Goal: Information Seeking & Learning: Learn about a topic

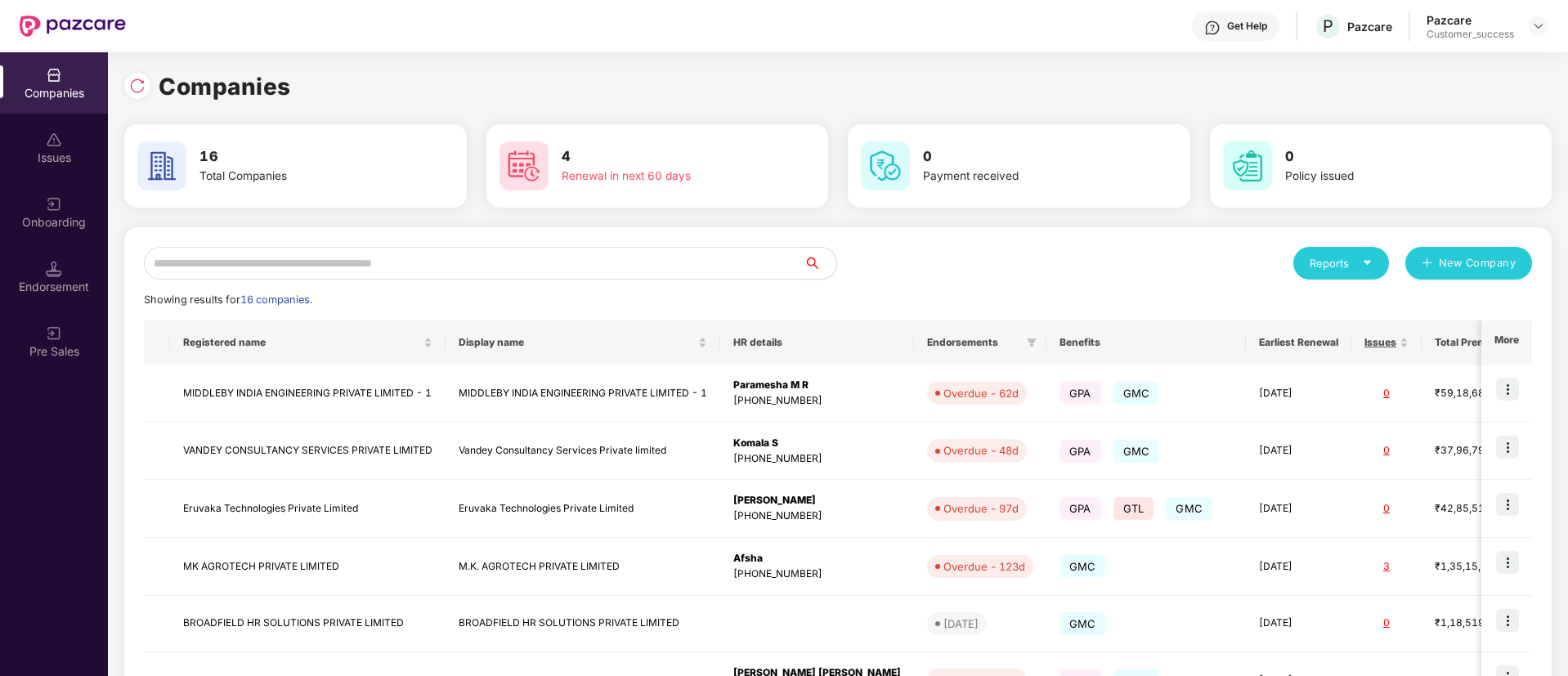
click at [45, 183] on div "Onboarding" at bounding box center [54, 212] width 108 height 61
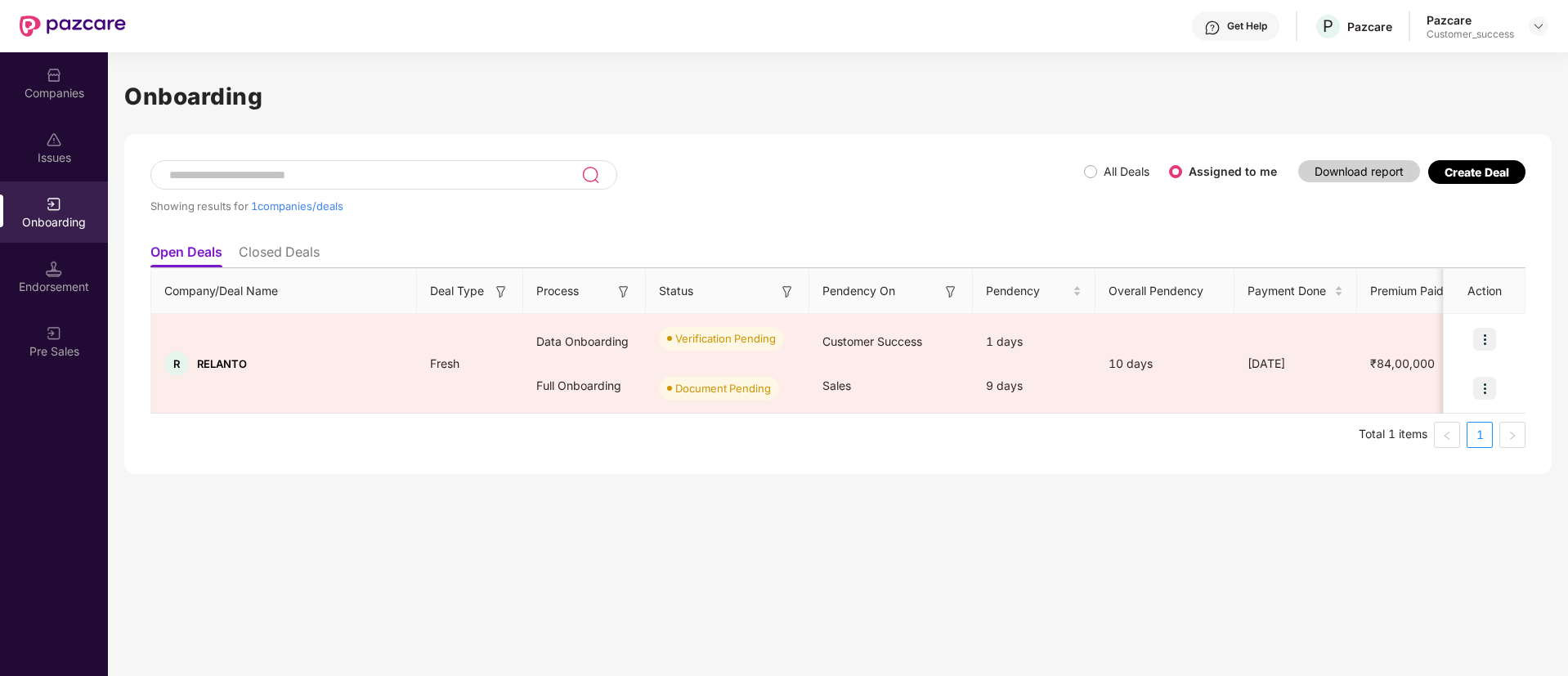
click at [54, 193] on div "Onboarding" at bounding box center [54, 212] width 108 height 61
click at [72, 44] on div at bounding box center [72, 26] width 106 height 52
click at [62, 112] on div "Companies" at bounding box center [54, 83] width 108 height 61
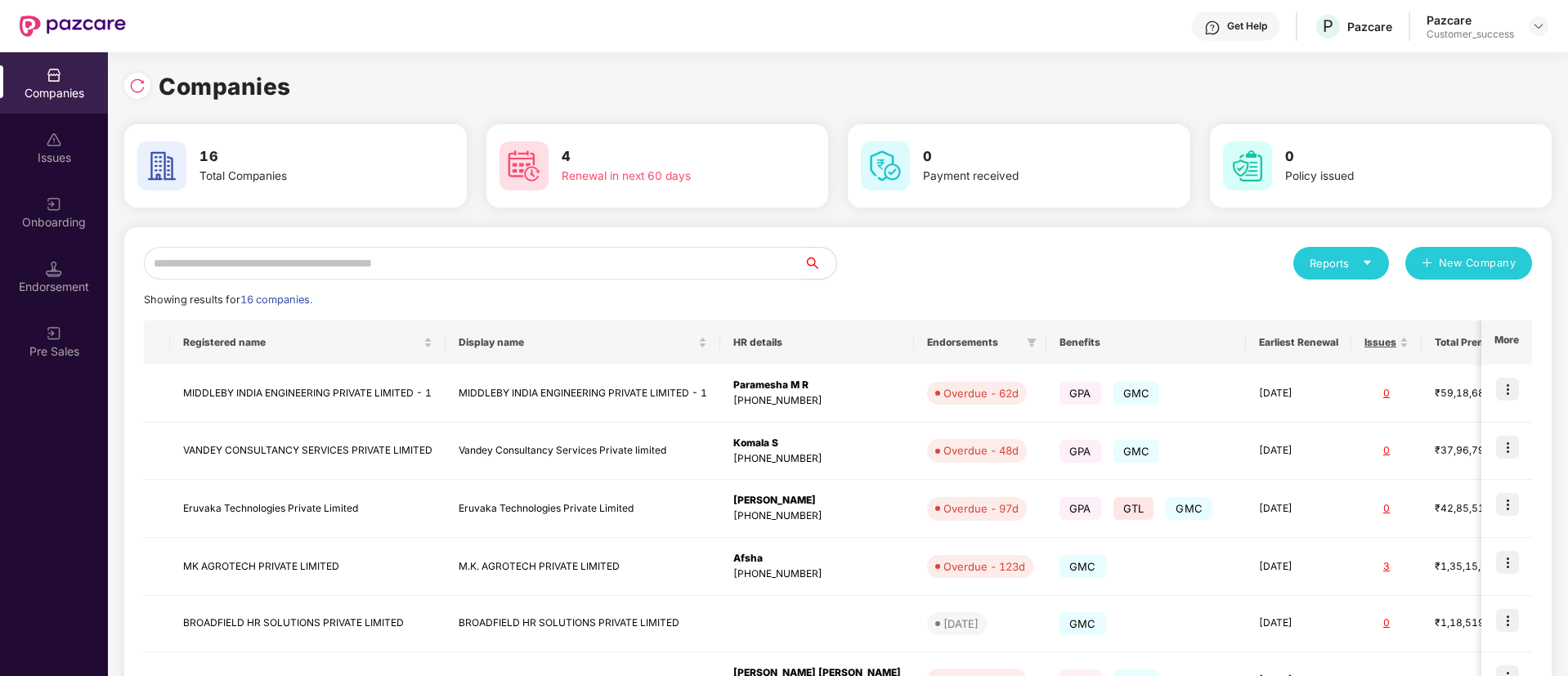
click at [283, 259] on input "text" at bounding box center [473, 263] width 659 height 32
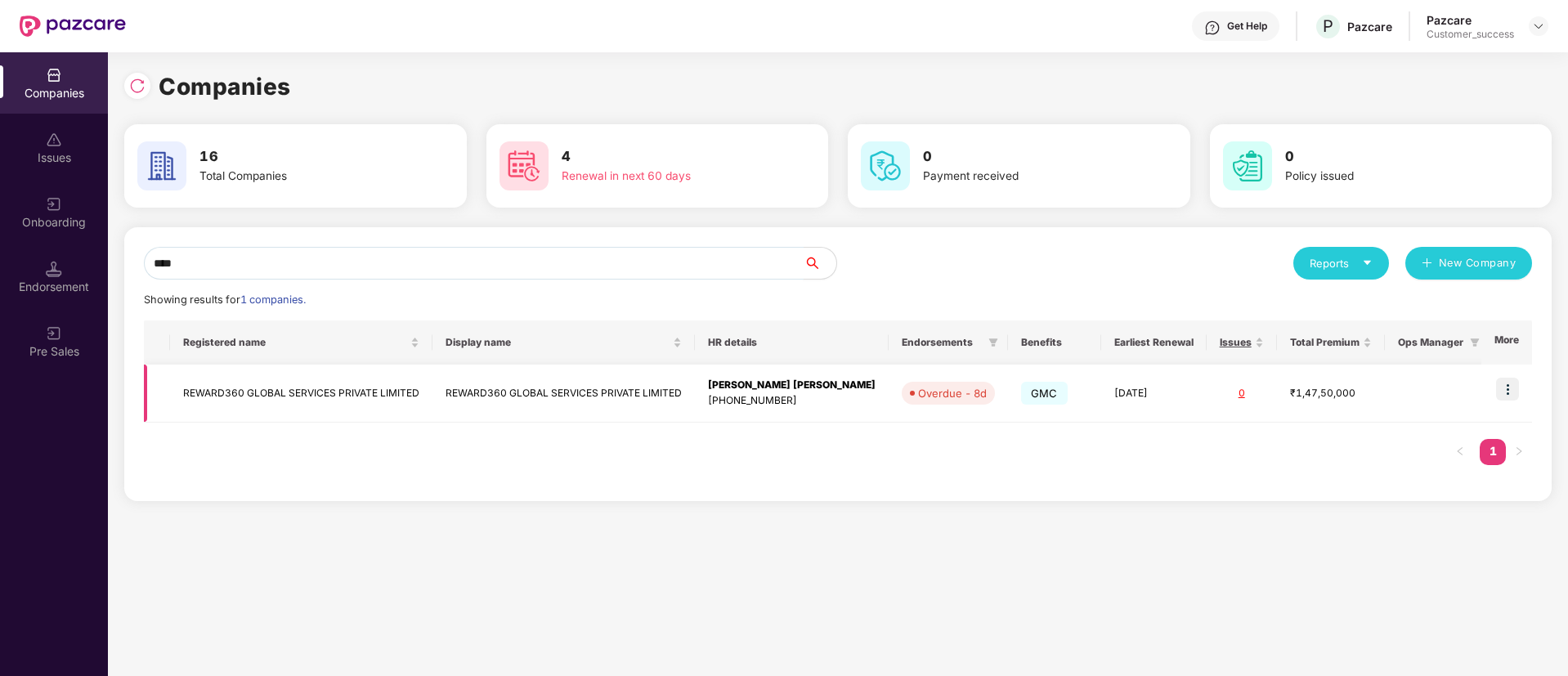
type input "****"
click at [1498, 386] on img at bounding box center [1507, 389] width 23 height 23
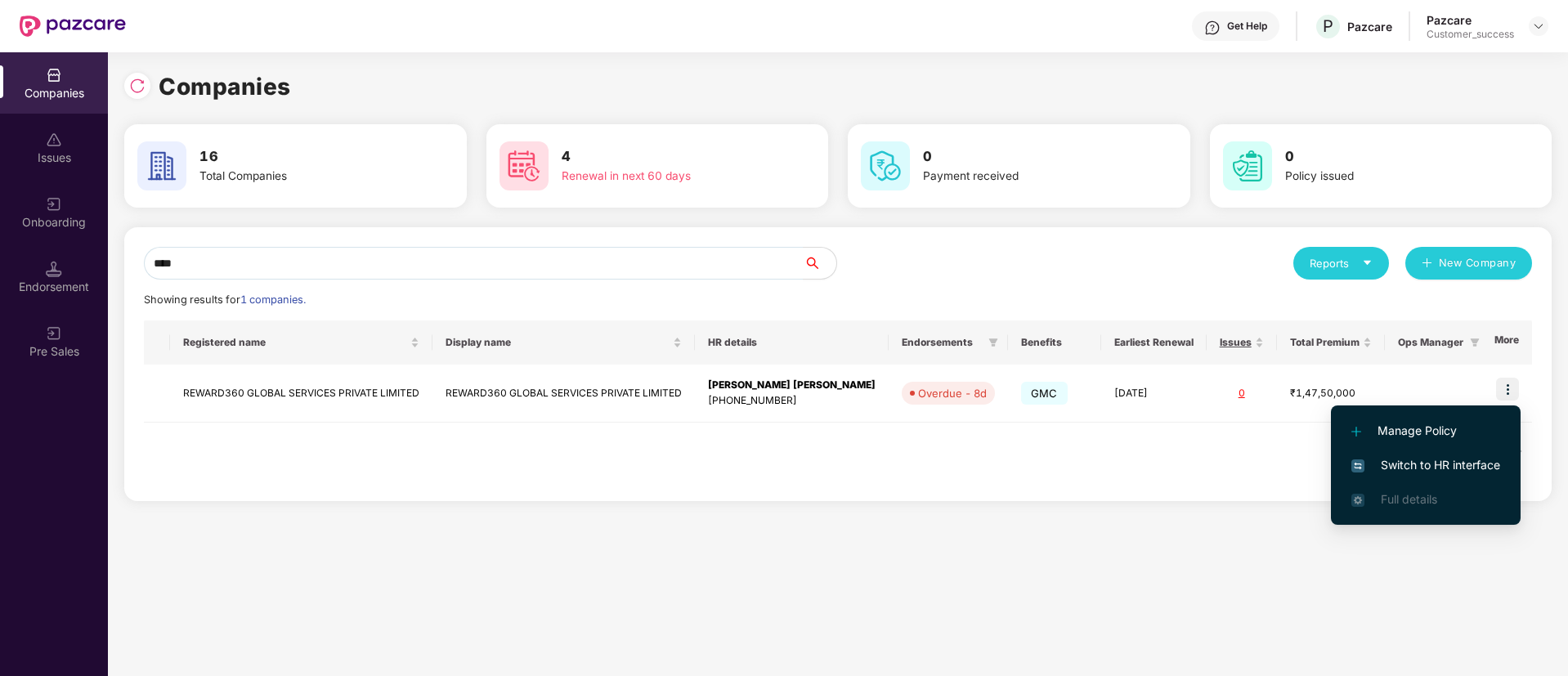
click at [1416, 472] on span "Switch to HR interface" at bounding box center [1425, 464] width 149 height 18
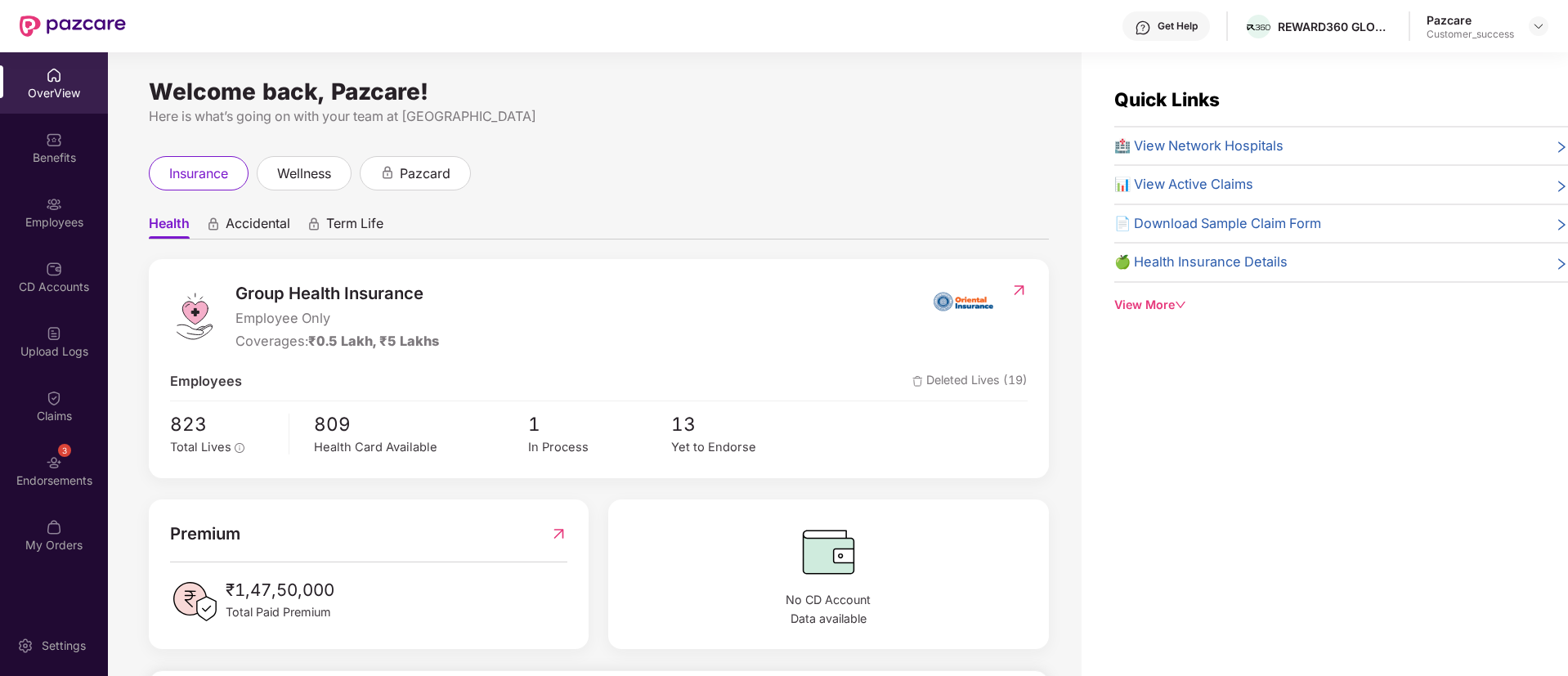
click at [54, 240] on div "Employees" at bounding box center [54, 212] width 108 height 61
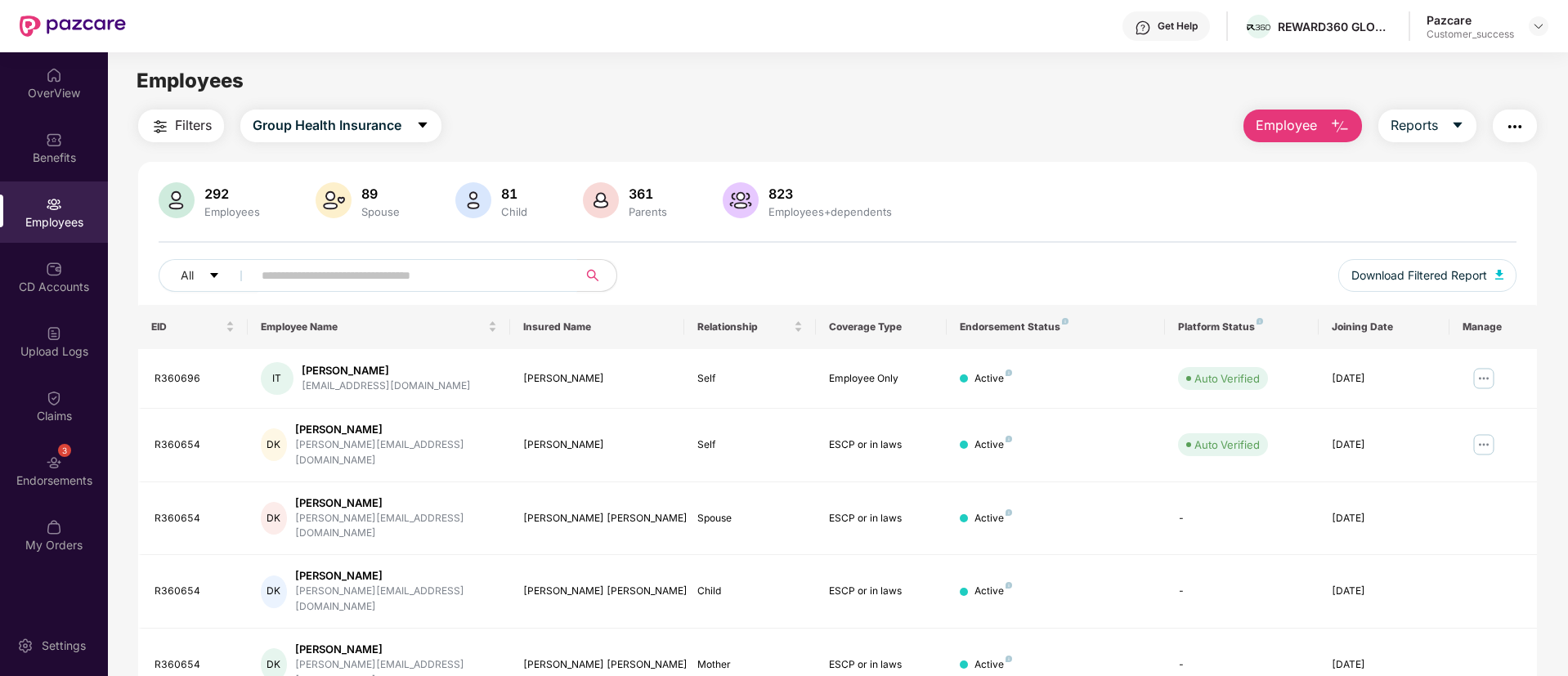
click at [358, 284] on input "text" at bounding box center [408, 275] width 293 height 24
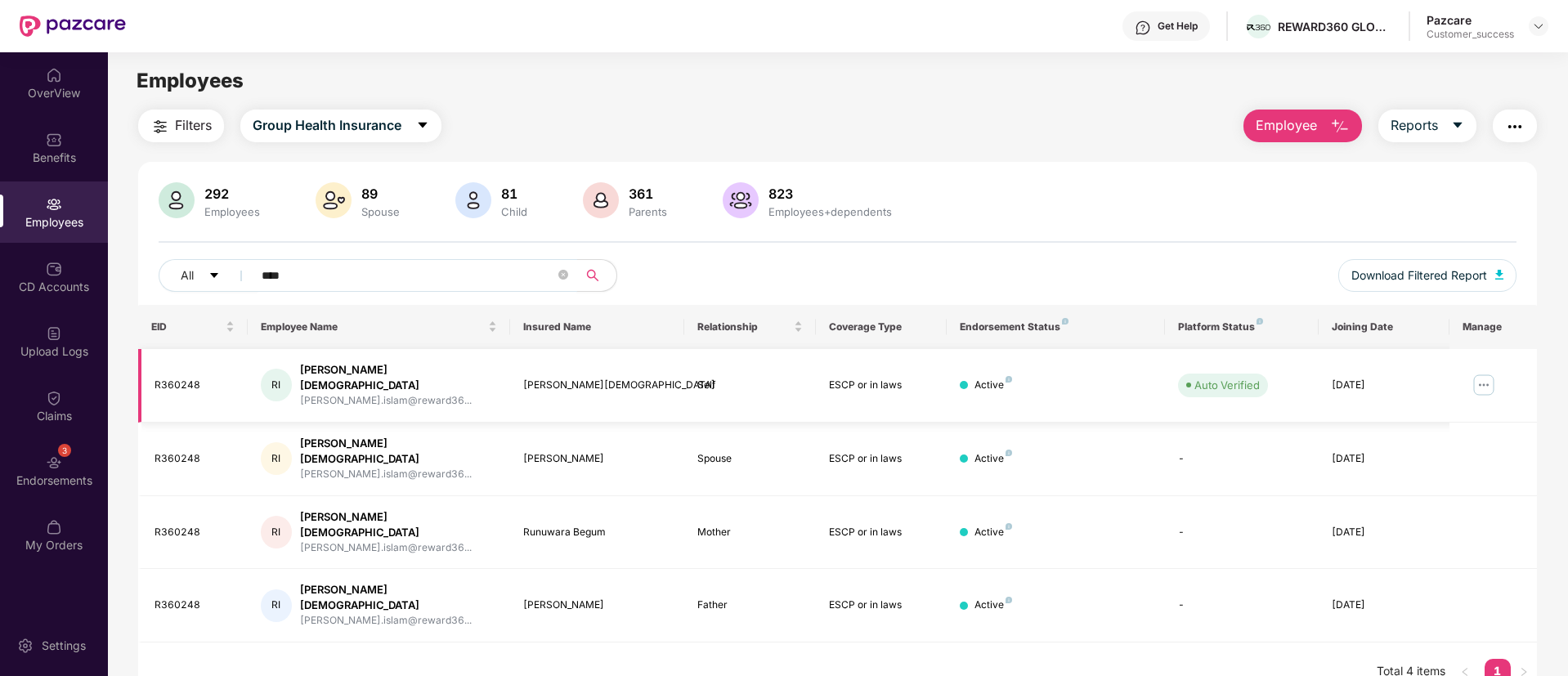
type input "****"
click at [1495, 372] on img at bounding box center [1484, 385] width 26 height 26
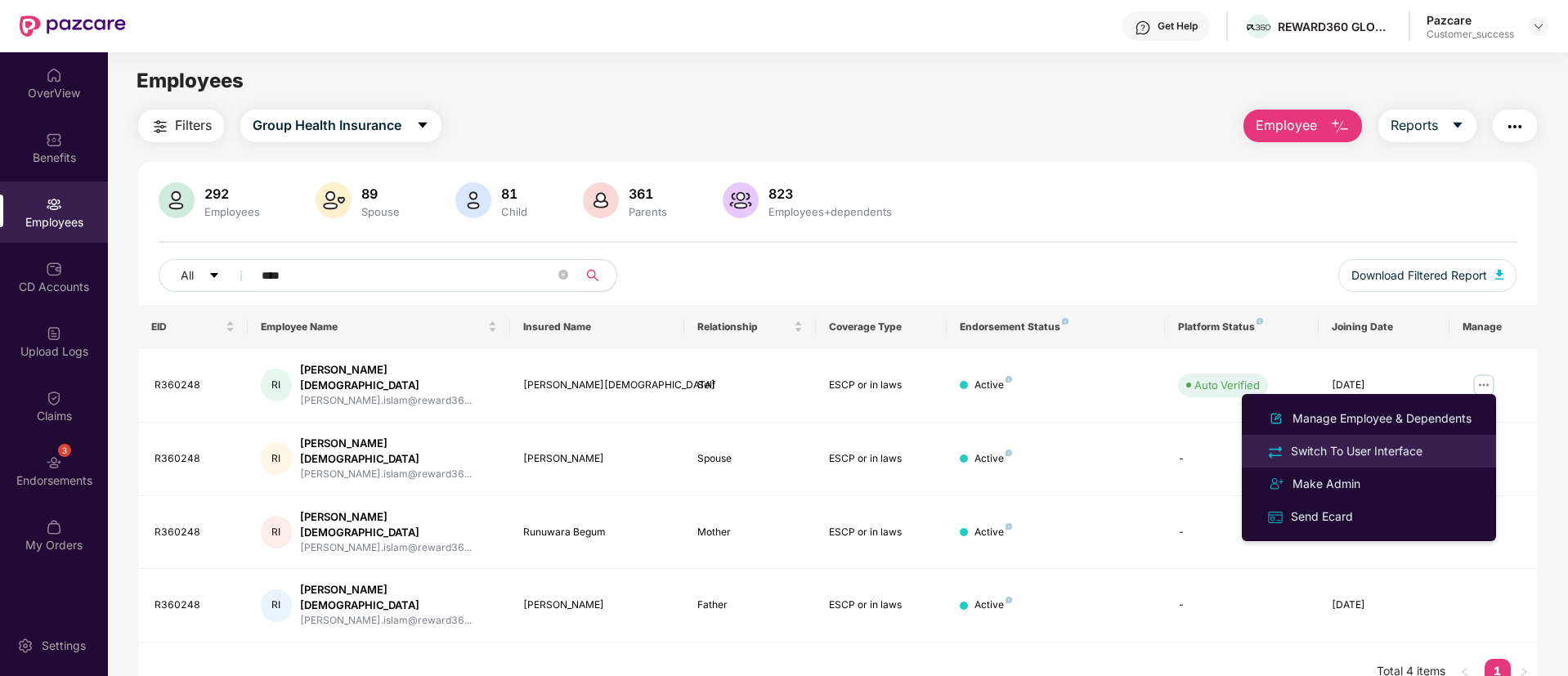
click at [1411, 442] on div "Switch To User Interface" at bounding box center [1356, 450] width 138 height 18
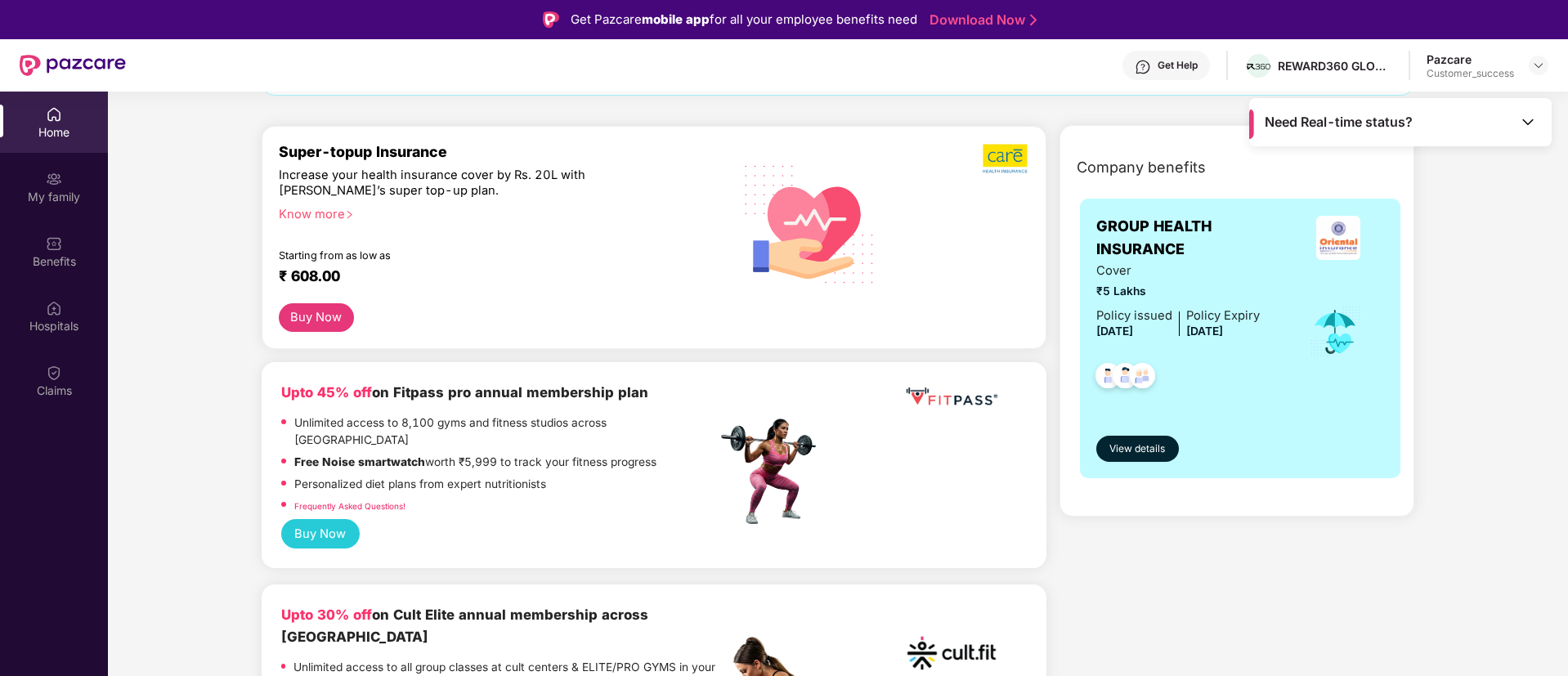
scroll to position [172, 0]
click at [1532, 124] on img at bounding box center [1528, 122] width 17 height 17
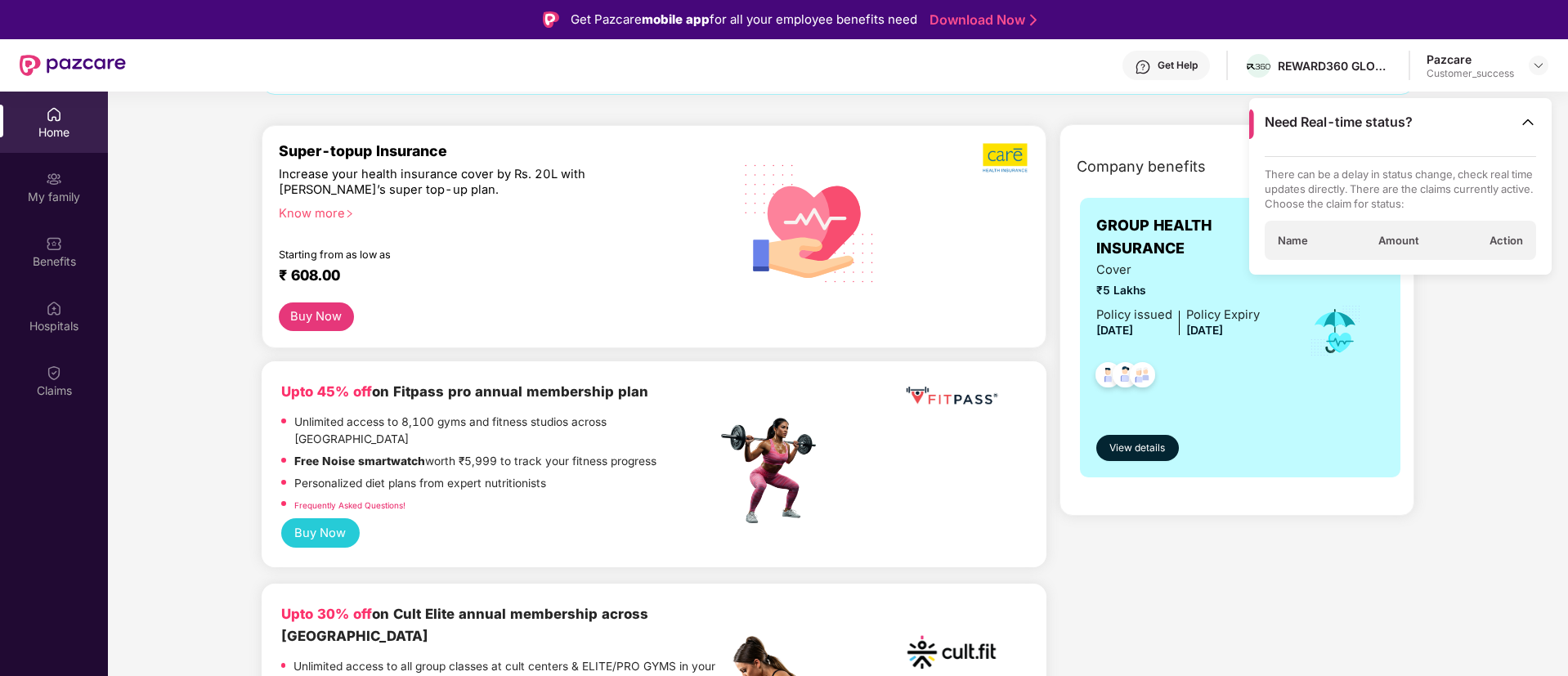
click at [1391, 360] on div "GROUP HEALTH INSURANCE Cover ₹5 Lakhs Policy issued [DATE] Policy Expiry [DATE]…" at bounding box center [1240, 337] width 321 height 280
click at [1523, 128] on img at bounding box center [1528, 122] width 17 height 17
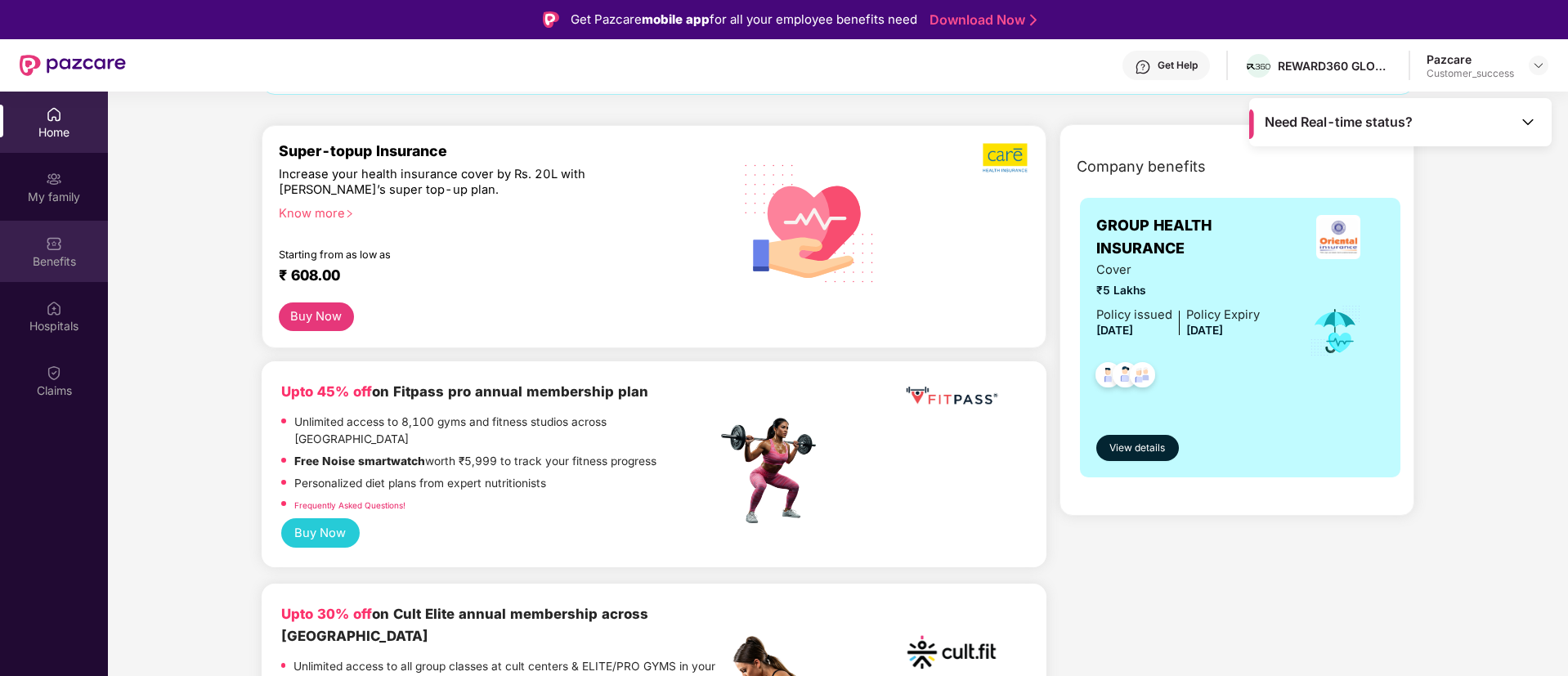
click at [79, 246] on div "Benefits" at bounding box center [54, 252] width 108 height 61
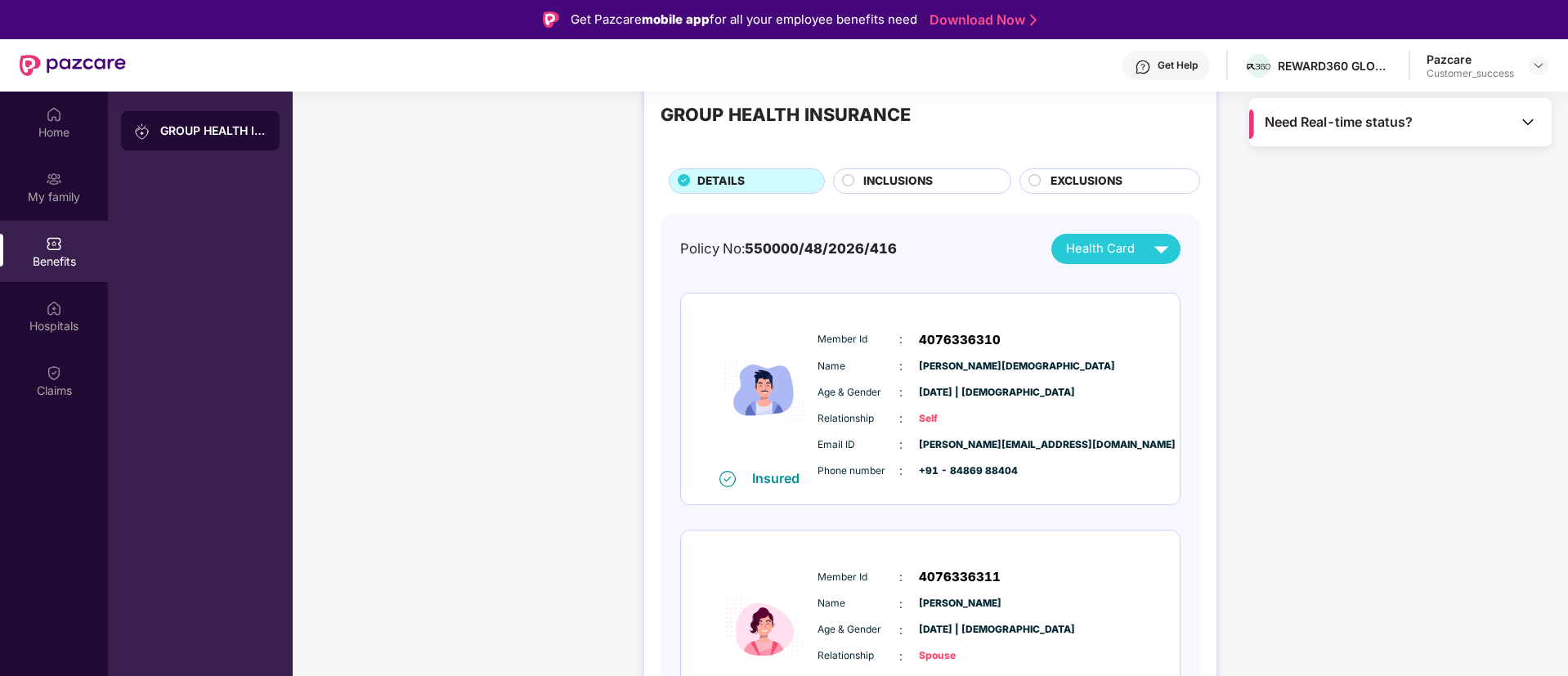
scroll to position [37, 0]
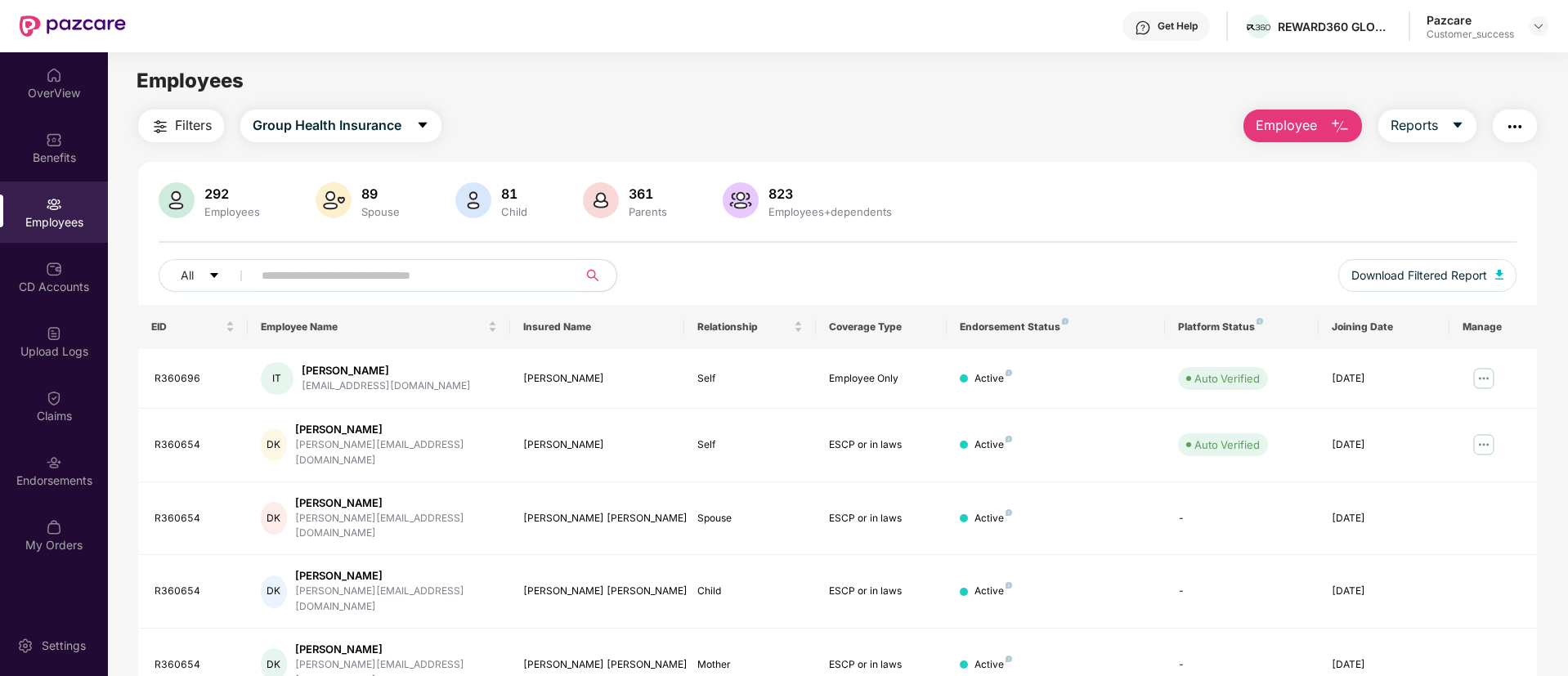
click at [426, 270] on input "text" at bounding box center [408, 275] width 293 height 24
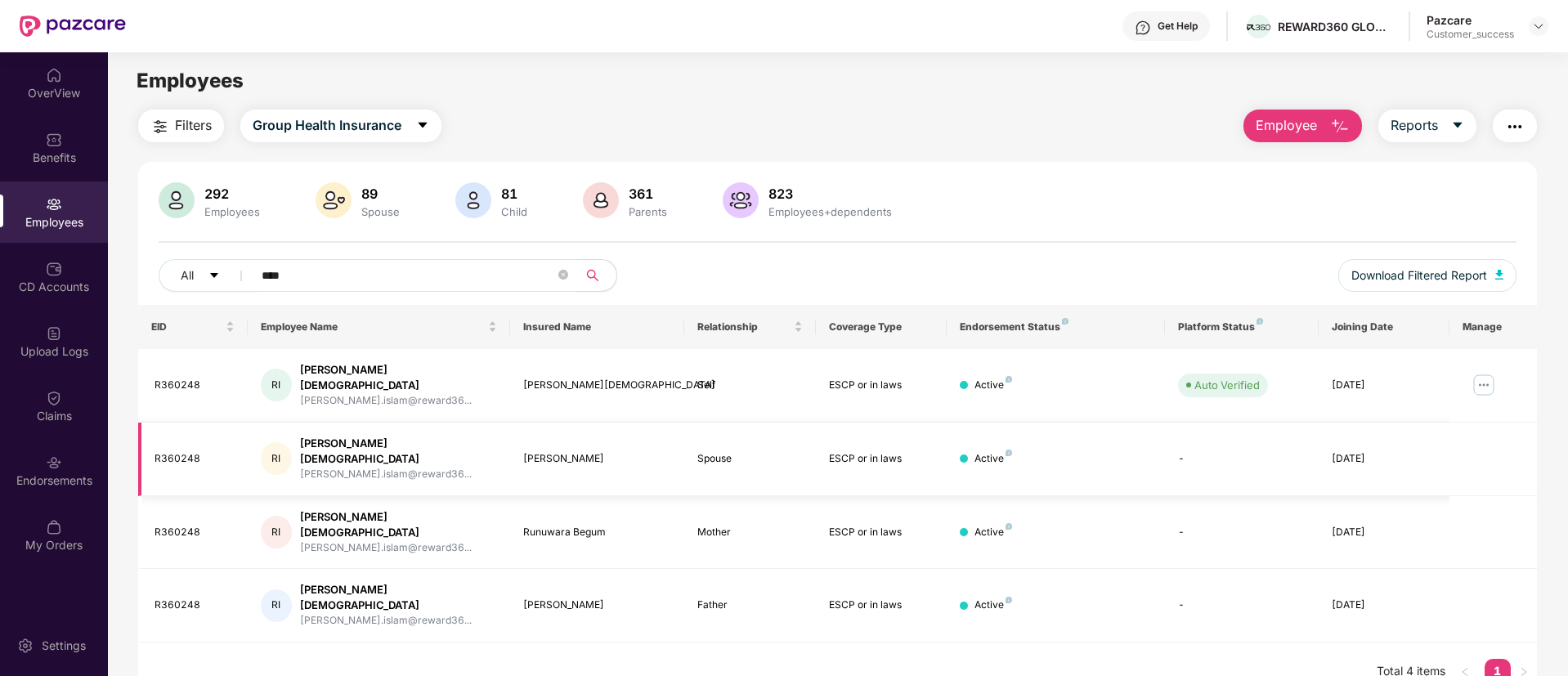
type input "****"
click at [60, 150] on div "Benefits" at bounding box center [54, 158] width 108 height 17
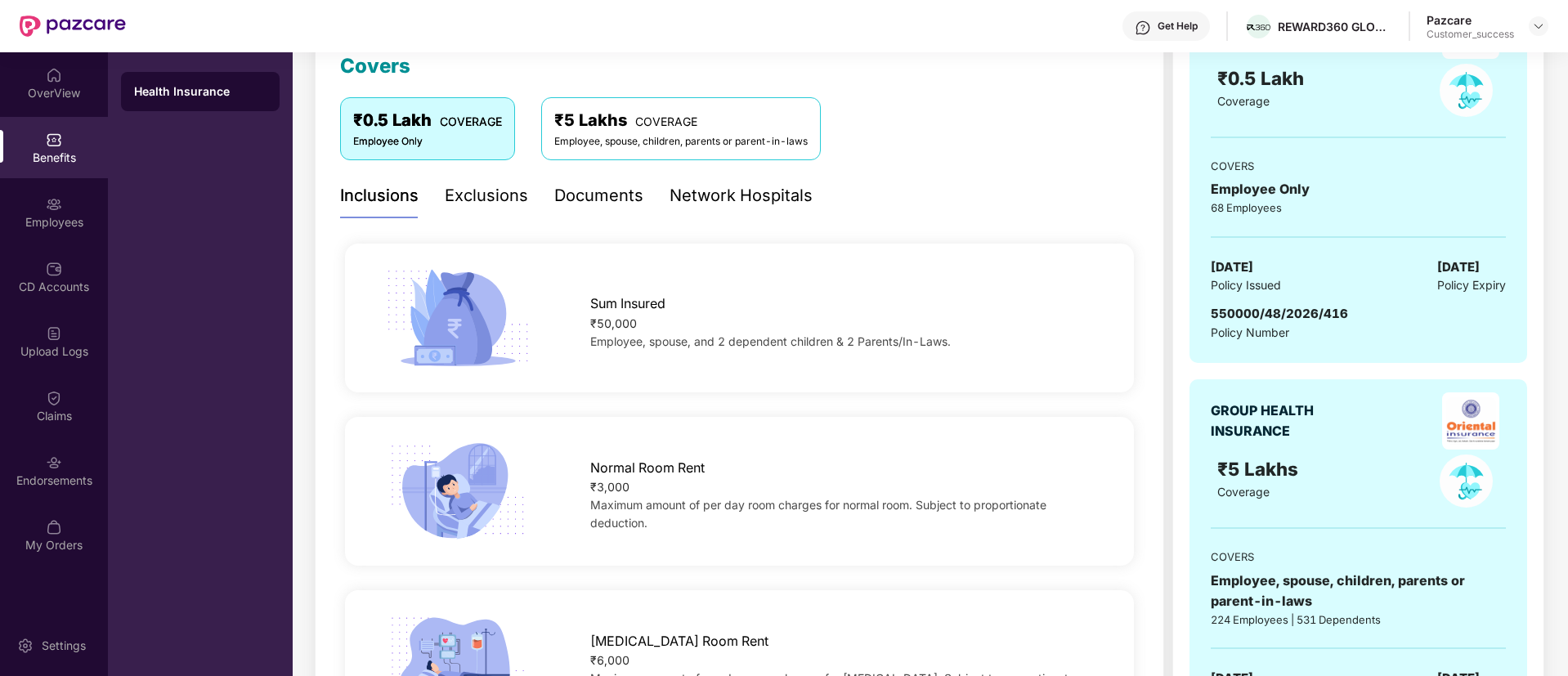
scroll to position [238, 0]
click at [511, 196] on div "Exclusions" at bounding box center [486, 197] width 84 height 25
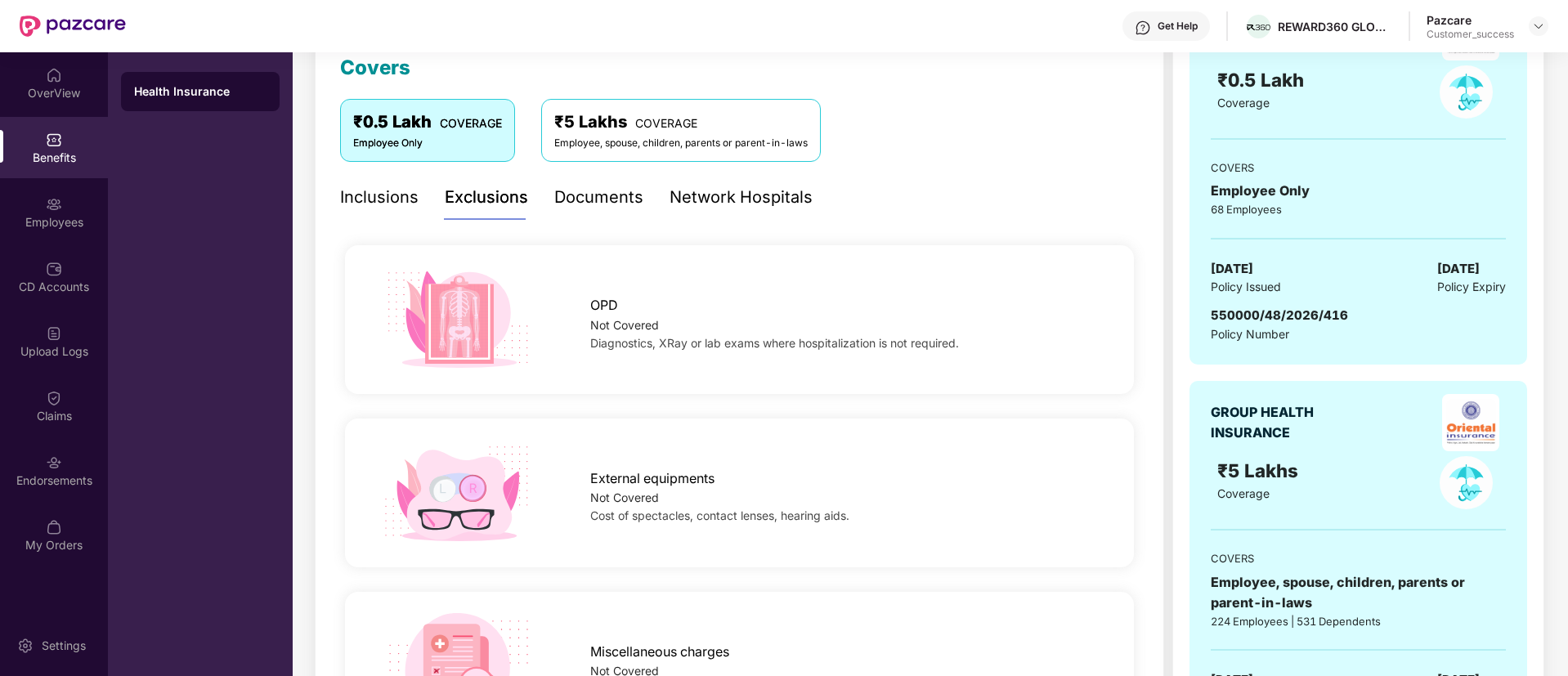
click at [393, 193] on div "Inclusions" at bounding box center [379, 197] width 79 height 25
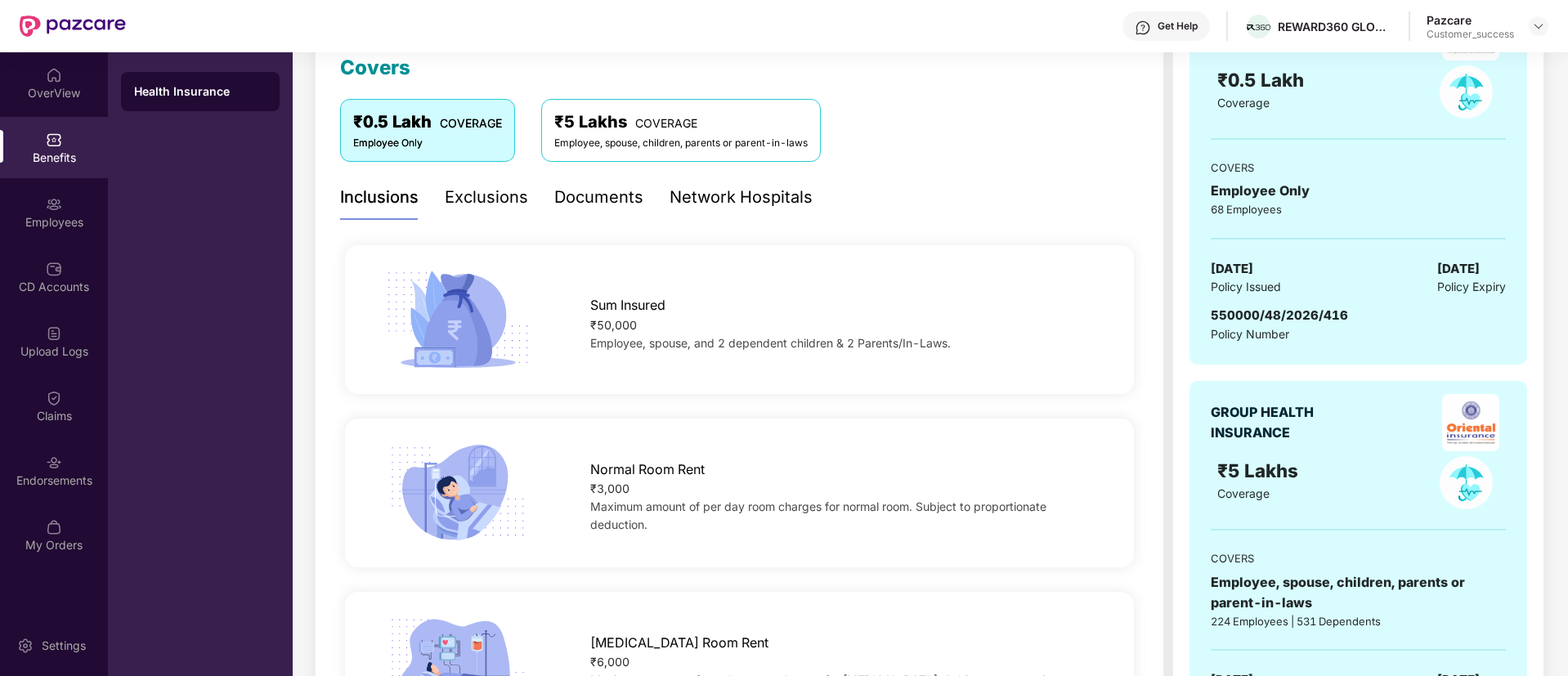
click at [507, 200] on div "Exclusions" at bounding box center [486, 197] width 84 height 25
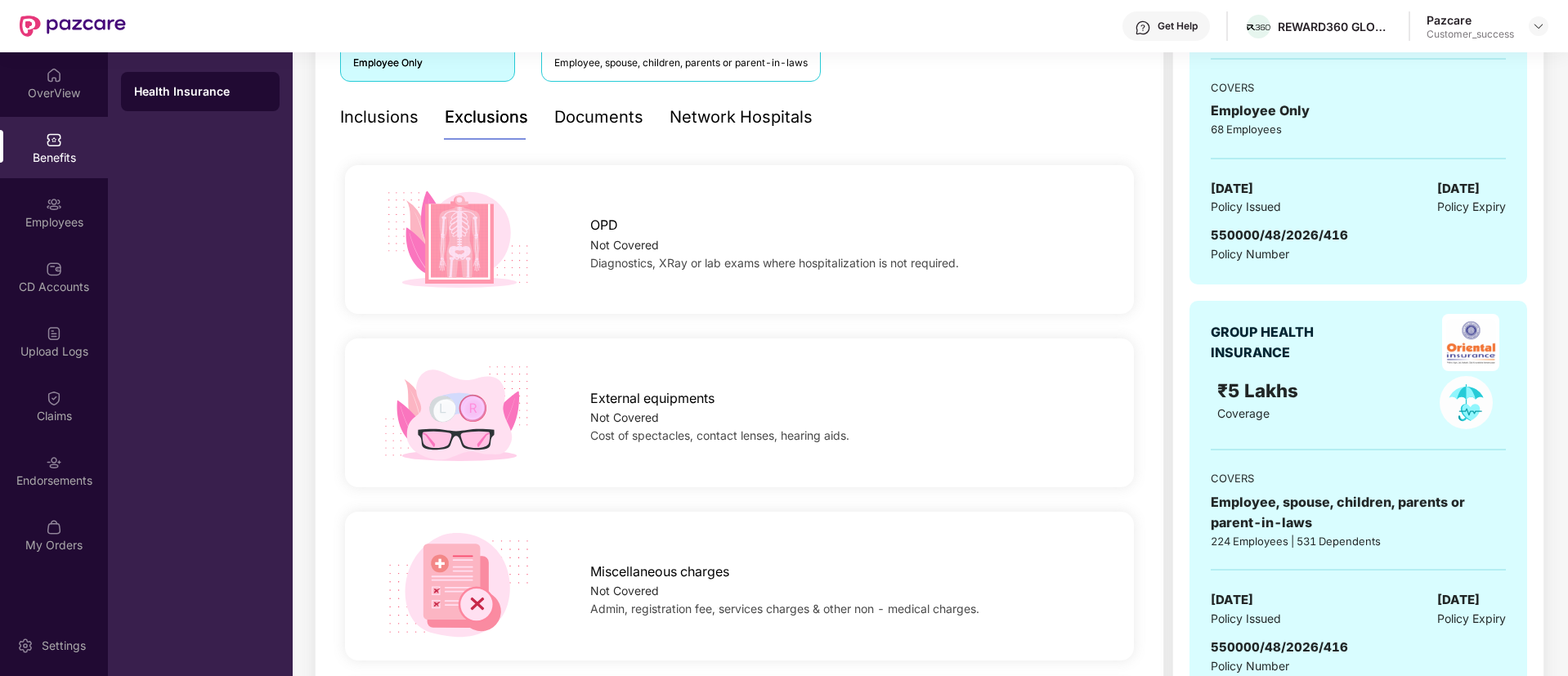
scroll to position [279, 0]
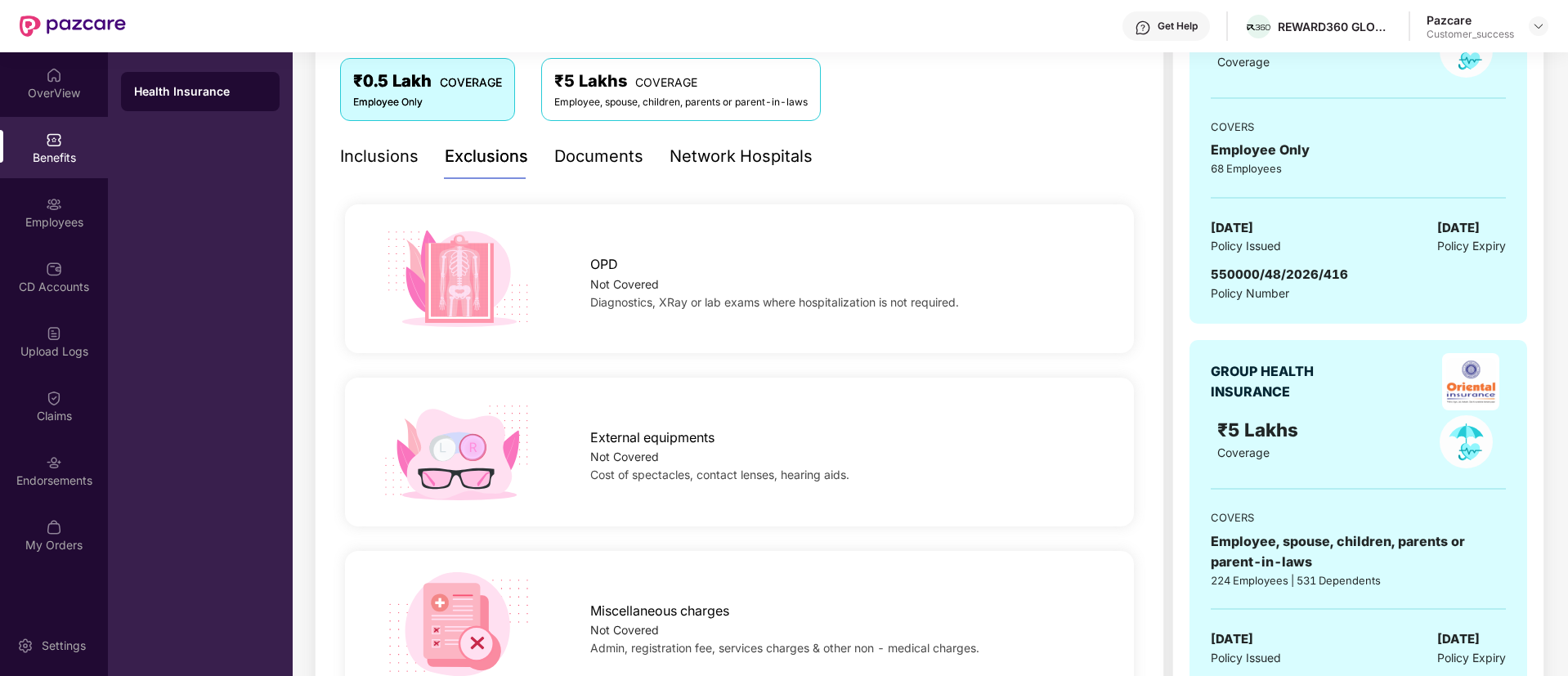
click at [373, 155] on div "Inclusions" at bounding box center [379, 156] width 79 height 25
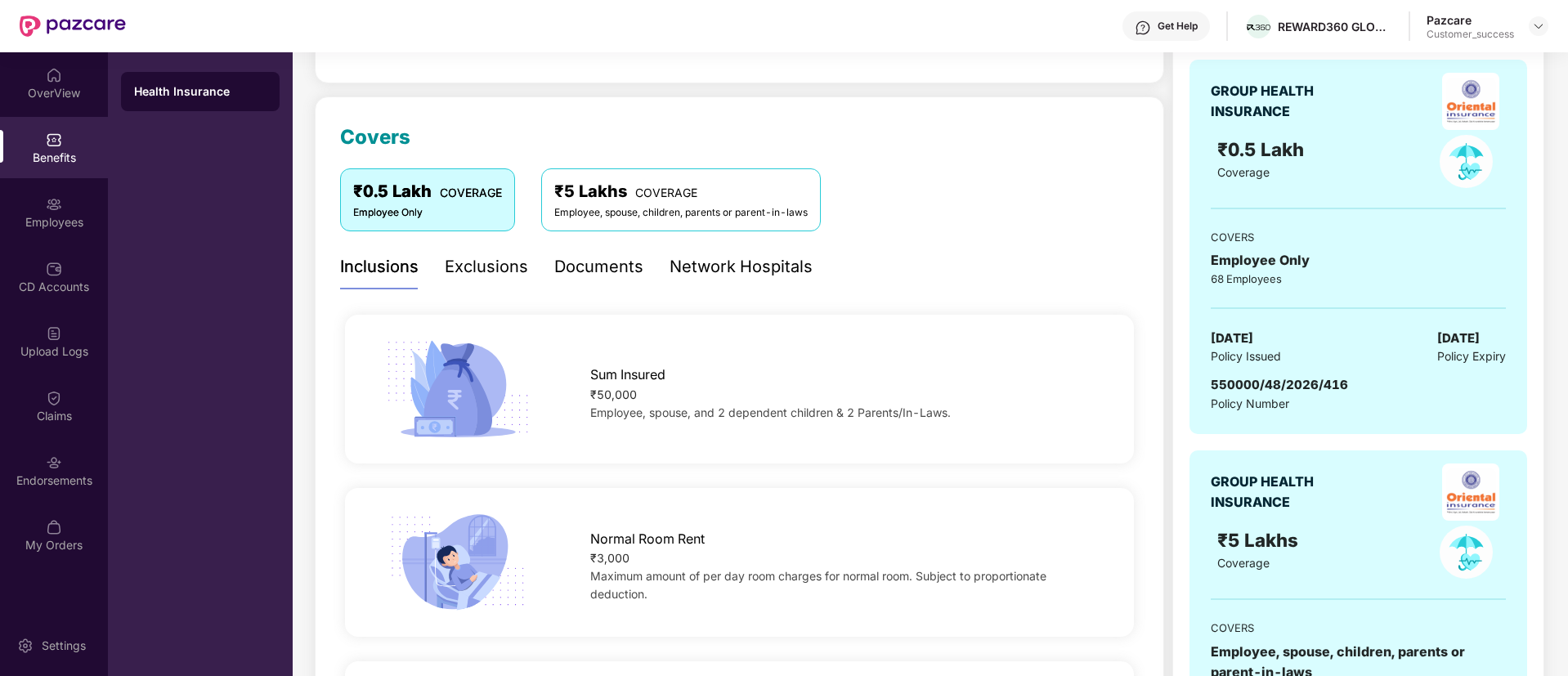
scroll to position [167, 0]
click at [637, 195] on span "COVERAGE" at bounding box center [666, 194] width 62 height 14
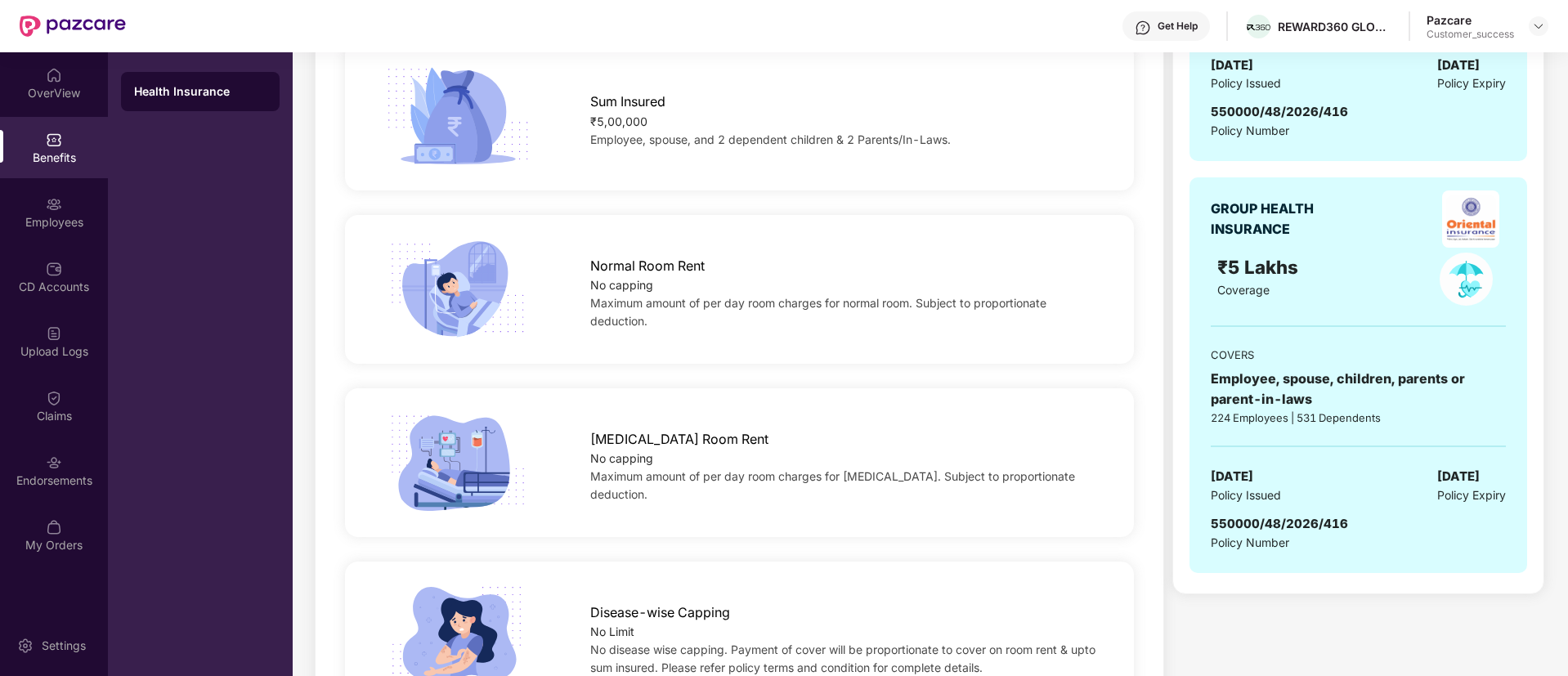
scroll to position [434, 0]
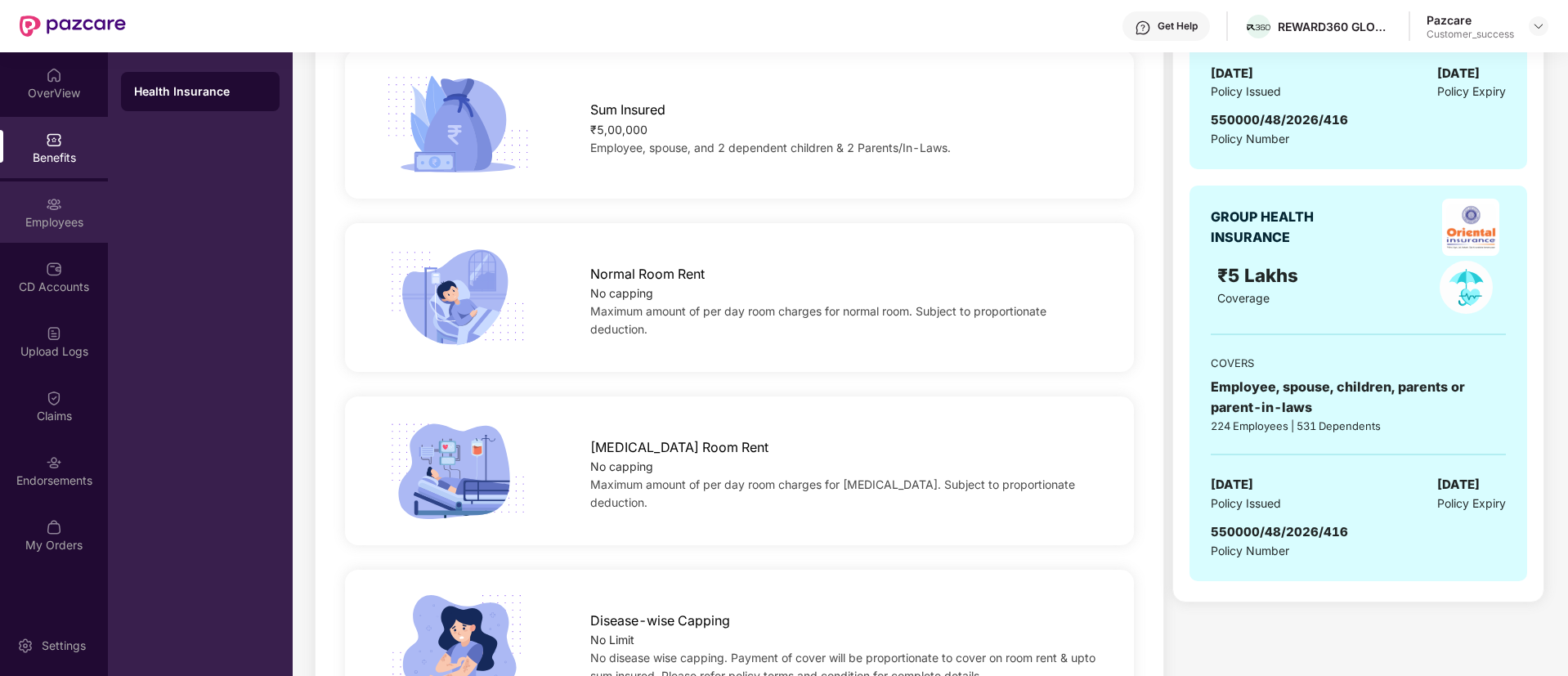
click at [26, 214] on div "Employees" at bounding box center [54, 223] width 108 height 17
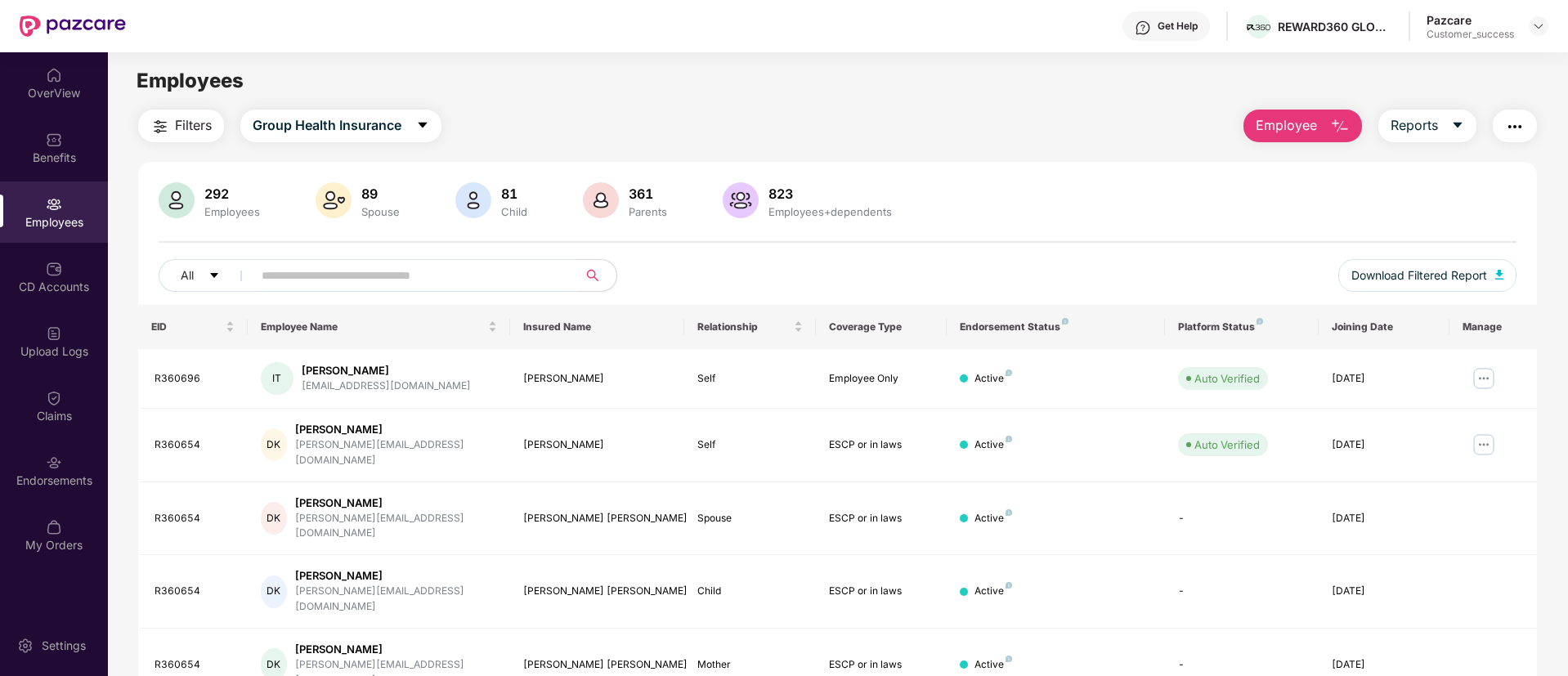
click at [372, 270] on input "text" at bounding box center [408, 275] width 293 height 24
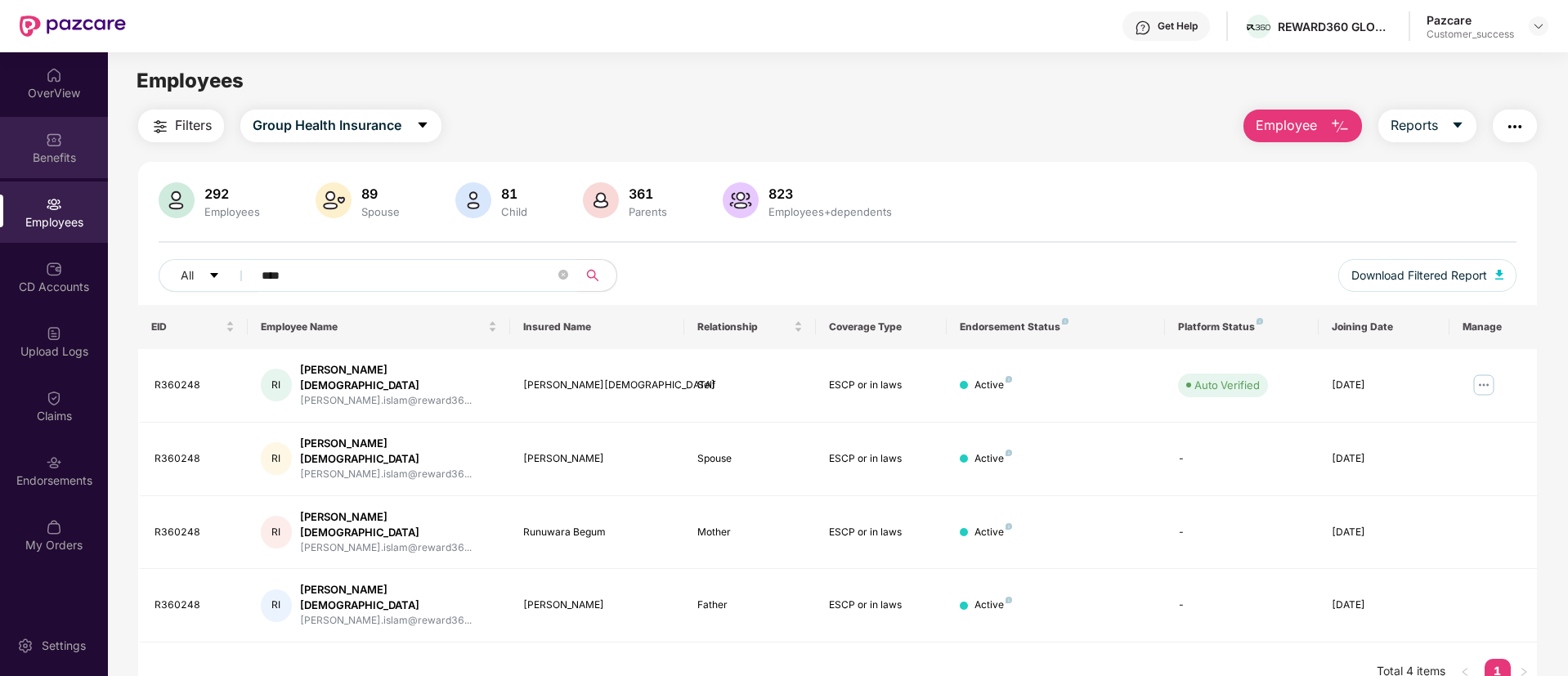
type input "****"
click at [51, 144] on img at bounding box center [54, 140] width 17 height 17
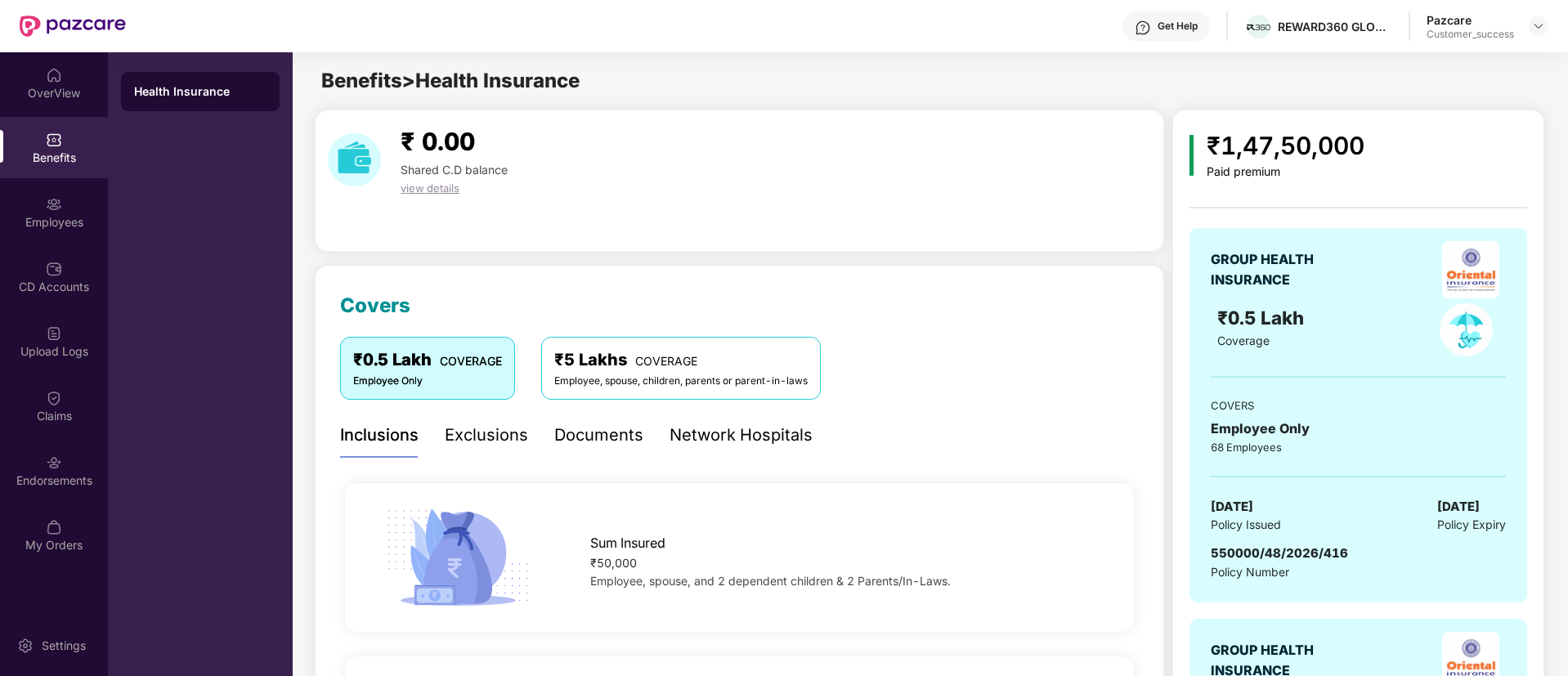
click at [692, 373] on div "Employee, spouse, children, parents or parent-in-laws" at bounding box center [680, 381] width 253 height 16
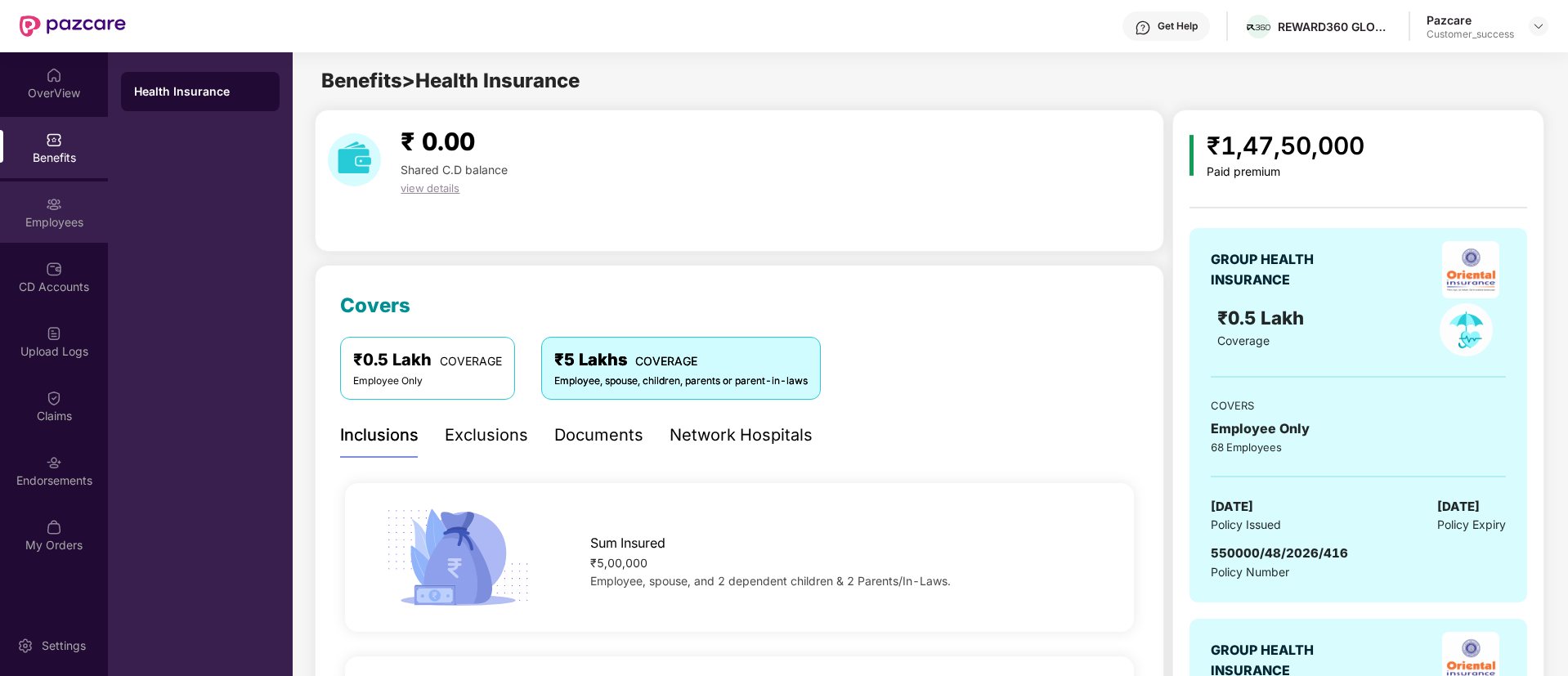
click at [64, 222] on div "Employees" at bounding box center [54, 223] width 108 height 17
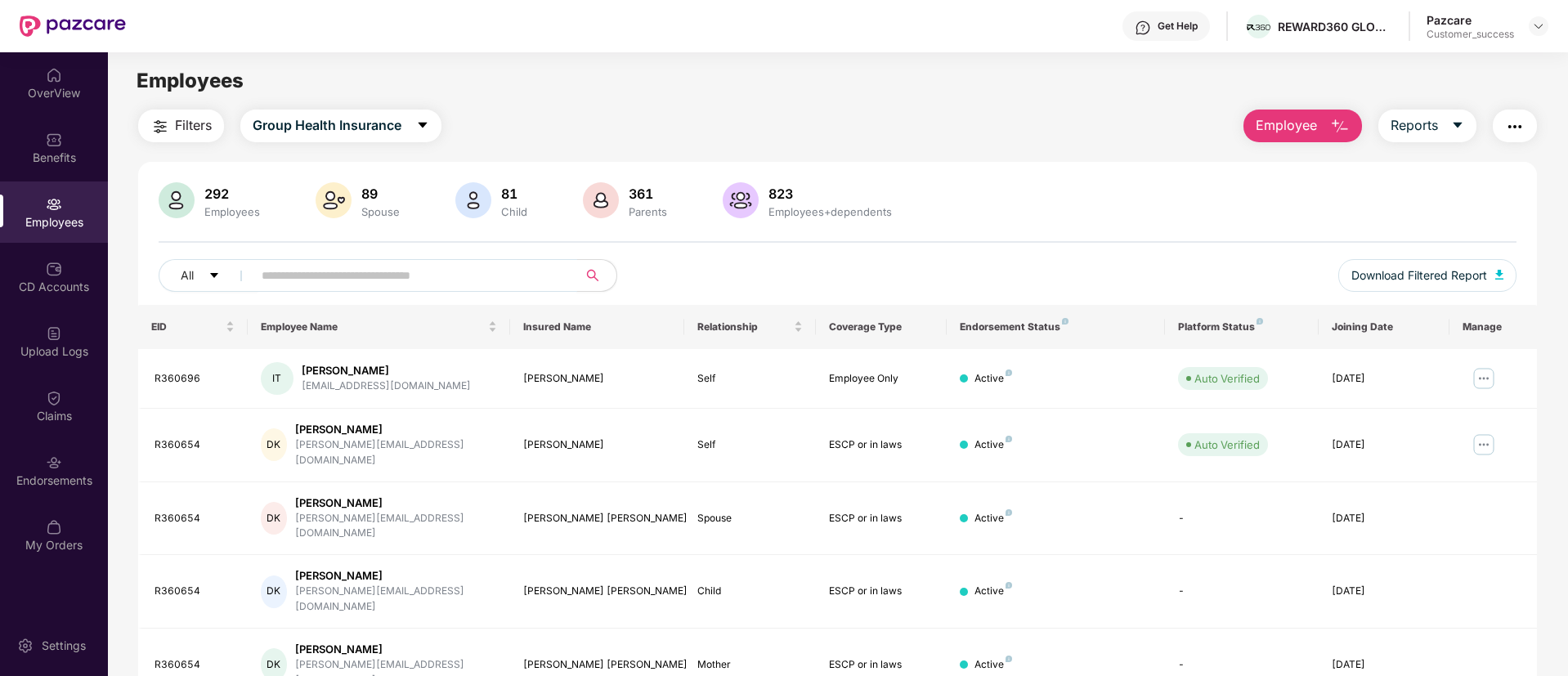
click at [455, 277] on input "text" at bounding box center [408, 275] width 293 height 24
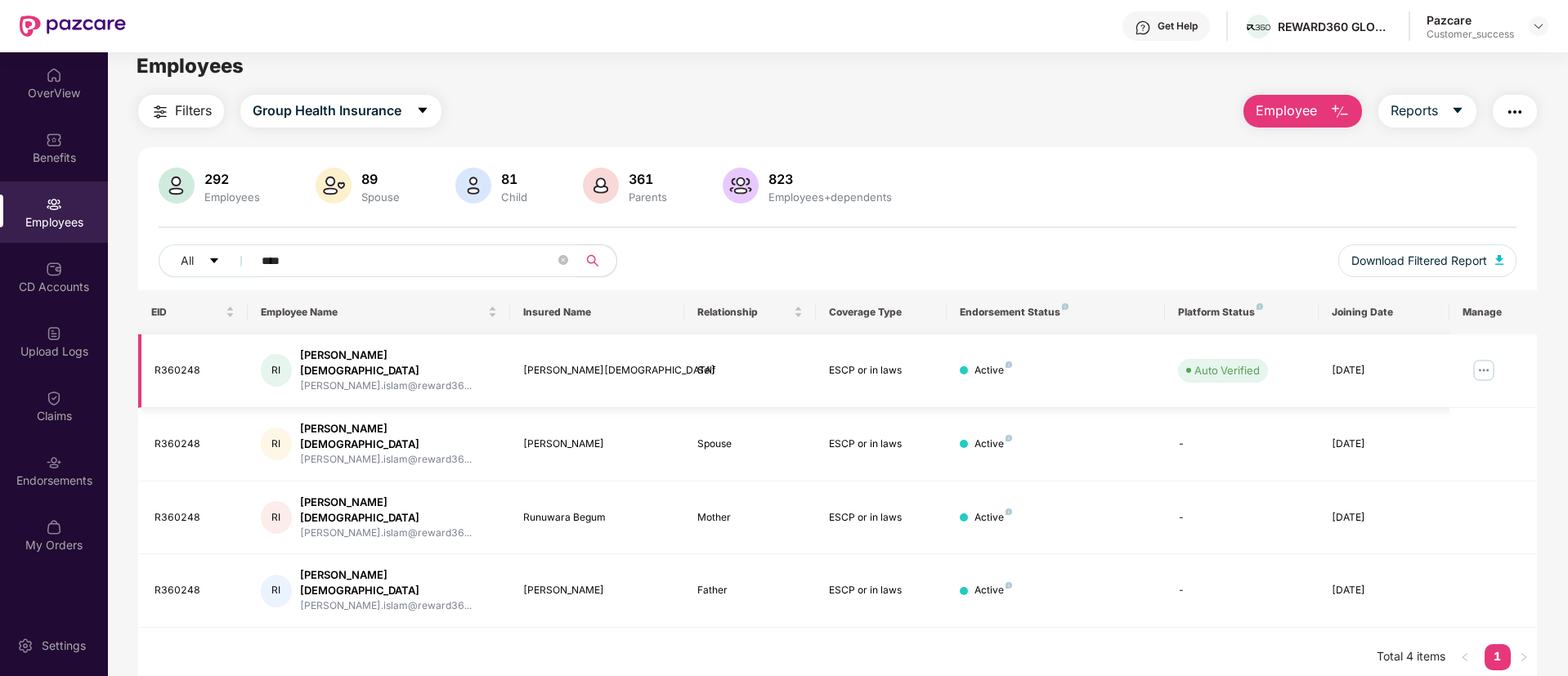
scroll to position [12, 0]
type input "****"
click at [1475, 367] on img at bounding box center [1484, 372] width 26 height 26
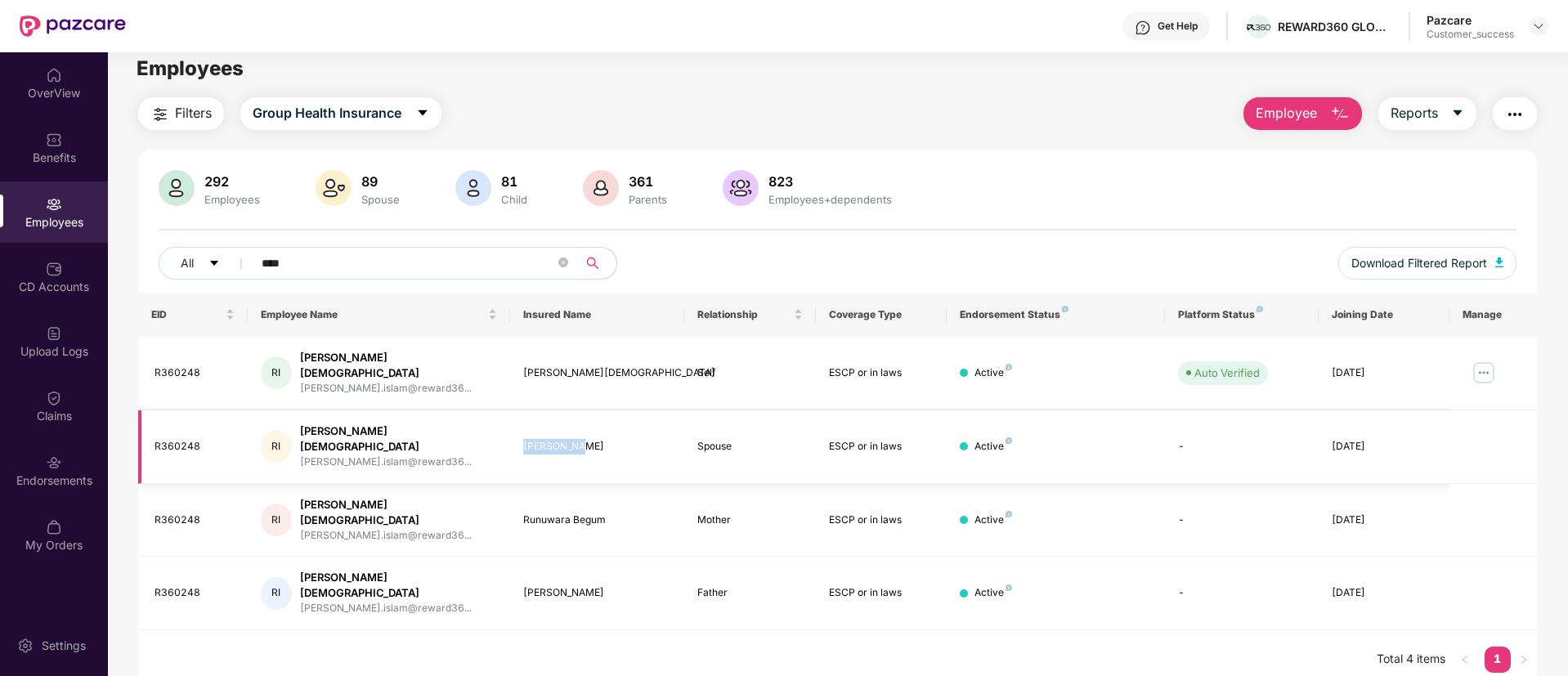
drag, startPoint x: 584, startPoint y: 430, endPoint x: 512, endPoint y: 425, distance: 72.2
click at [512, 425] on td "[PERSON_NAME]" at bounding box center [597, 447] width 175 height 73
click at [201, 219] on div "292 Employees 89 Spouse 81 Child 361 Parents 823 Employees+dependents All **** …" at bounding box center [837, 231] width 1398 height 123
